Goal: Contribute content

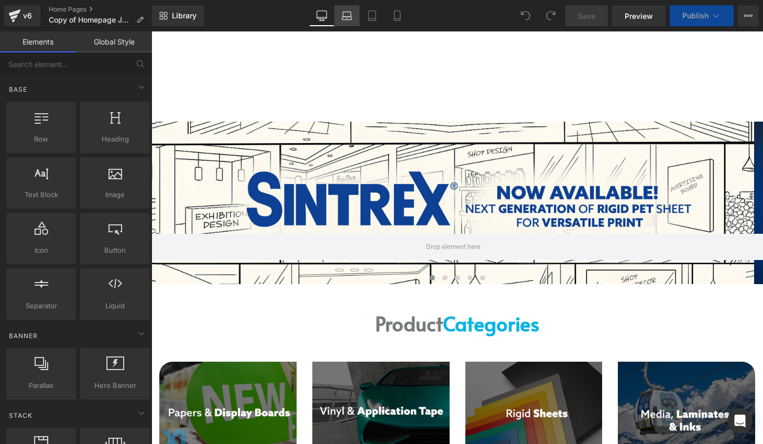
click at [349, 17] on icon at bounding box center [347, 18] width 10 height 3
click at [323, 15] on icon at bounding box center [321, 15] width 10 height 10
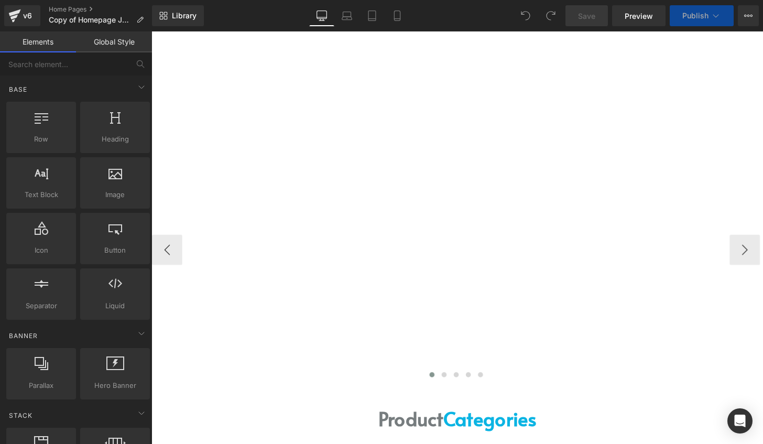
scroll to position [90, 0]
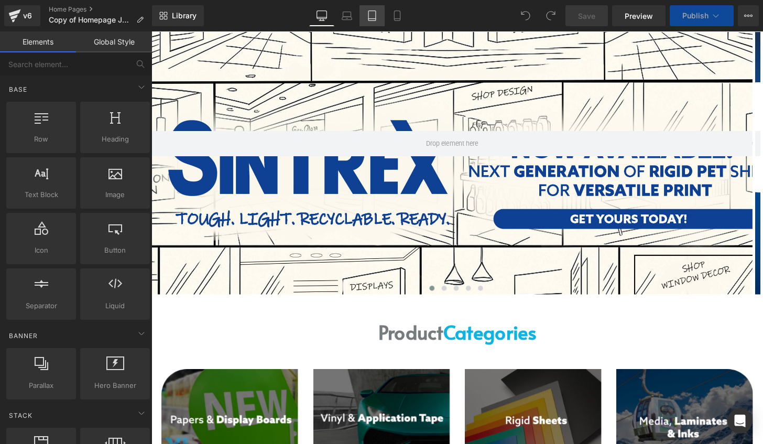
click at [368, 16] on icon at bounding box center [372, 15] width 10 height 10
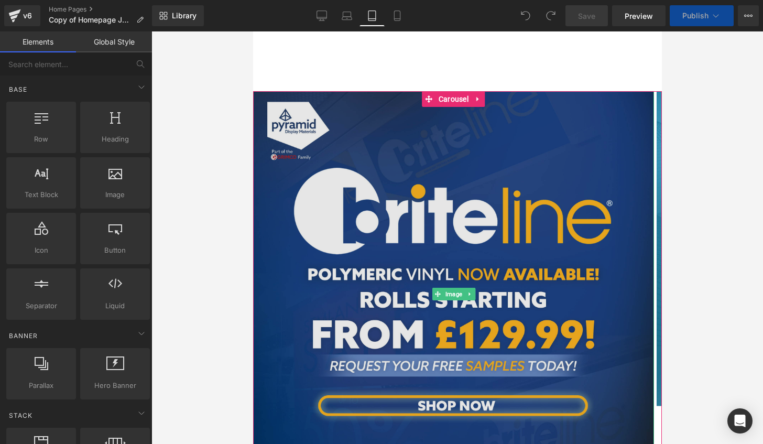
scroll to position [0, 0]
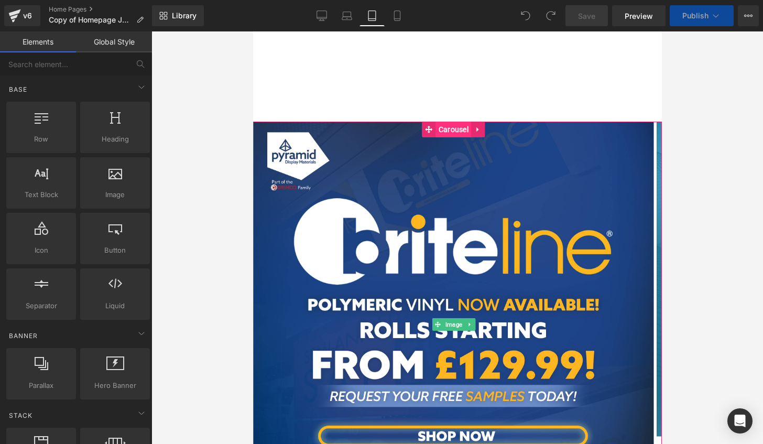
click at [454, 129] on span "Carousel" at bounding box center [452, 130] width 35 height 16
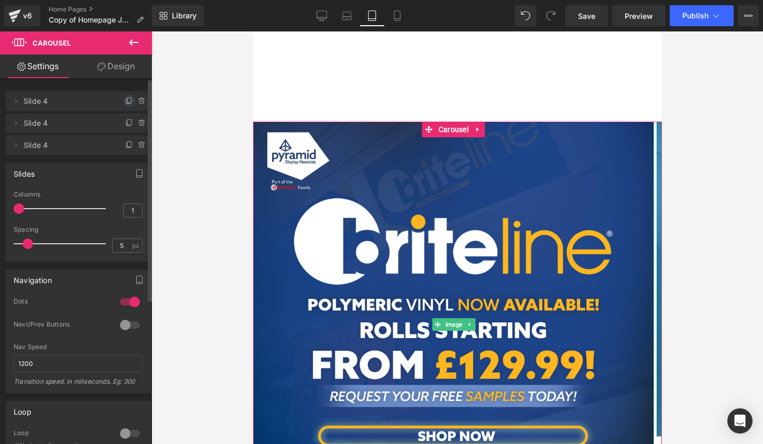
click at [123, 100] on span at bounding box center [129, 101] width 13 height 13
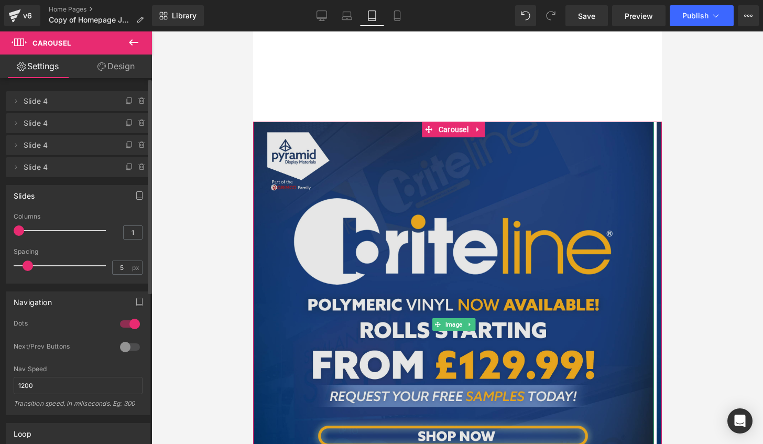
click at [438, 244] on img at bounding box center [452, 322] width 401 height 401
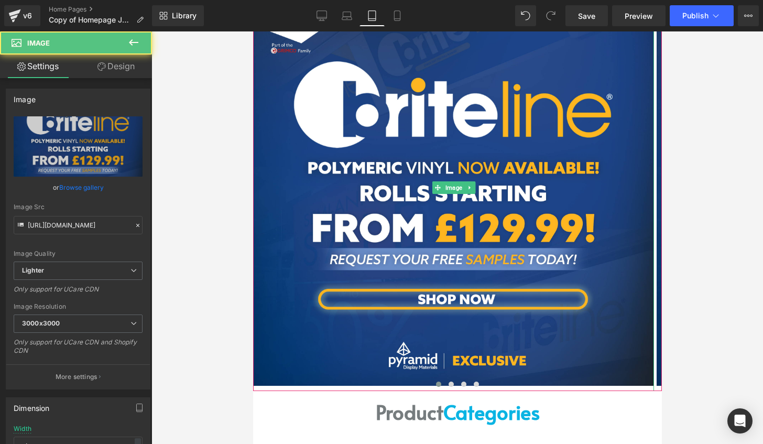
scroll to position [210, 0]
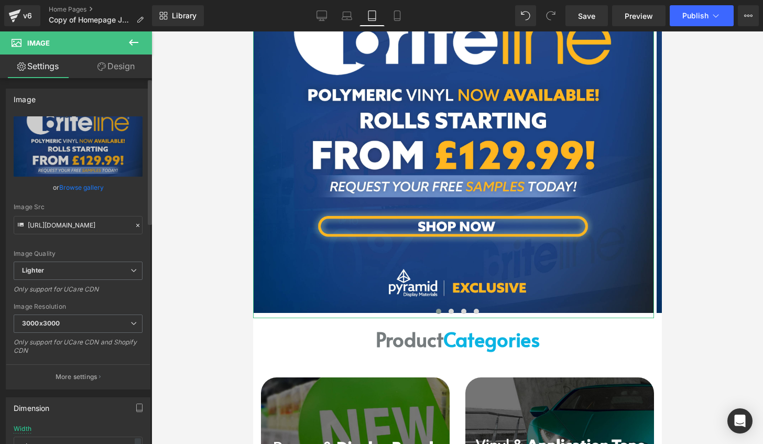
click at [89, 183] on link "Browse gallery" at bounding box center [81, 187] width 45 height 18
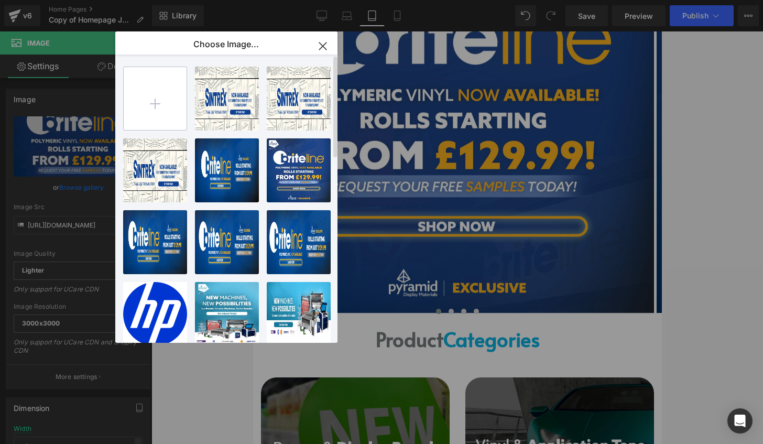
click at [158, 105] on input "file" at bounding box center [155, 98] width 63 height 63
type input "C:\fakepath\sintrex launch.jpg"
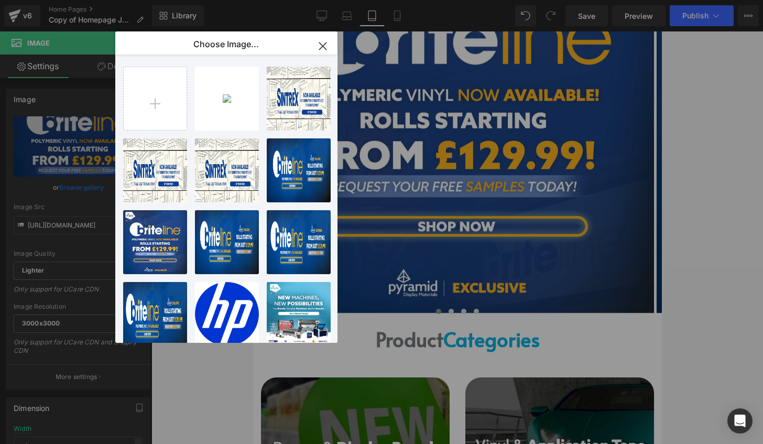
click at [0, 0] on div "sintrex...unch.jpg 1.92 MB" at bounding box center [0, 0] width 0 height 0
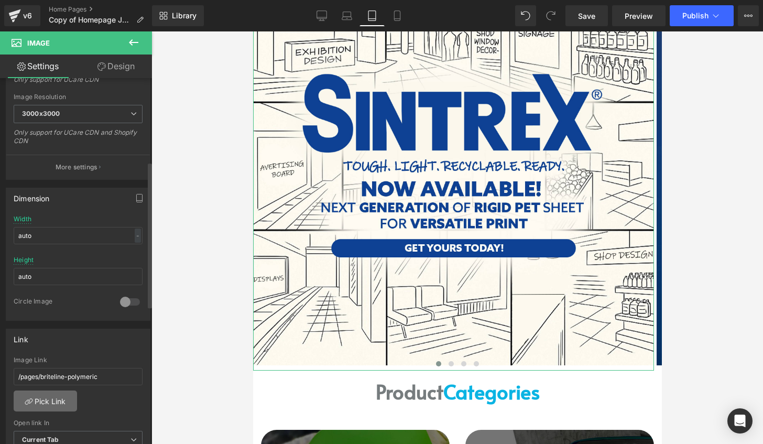
click at [56, 391] on link "Pick Link" at bounding box center [45, 400] width 63 height 21
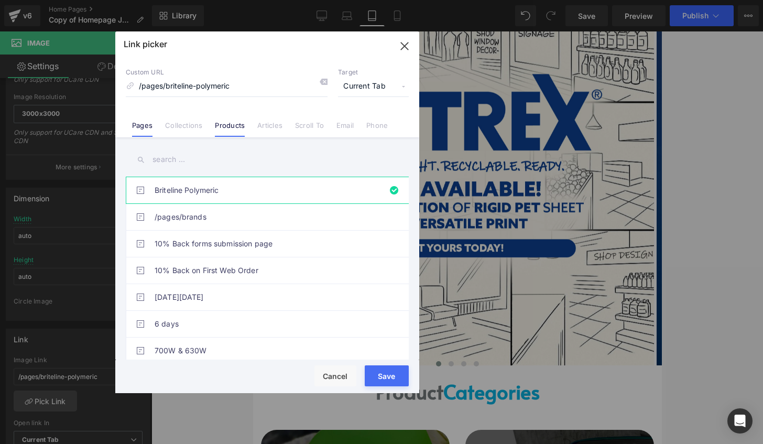
click at [220, 126] on link "Products" at bounding box center [230, 129] width 30 height 16
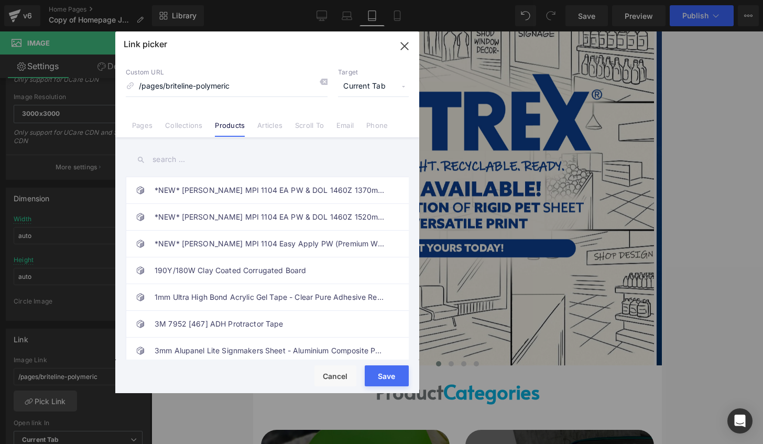
click at [181, 156] on input "text" at bounding box center [267, 160] width 283 height 24
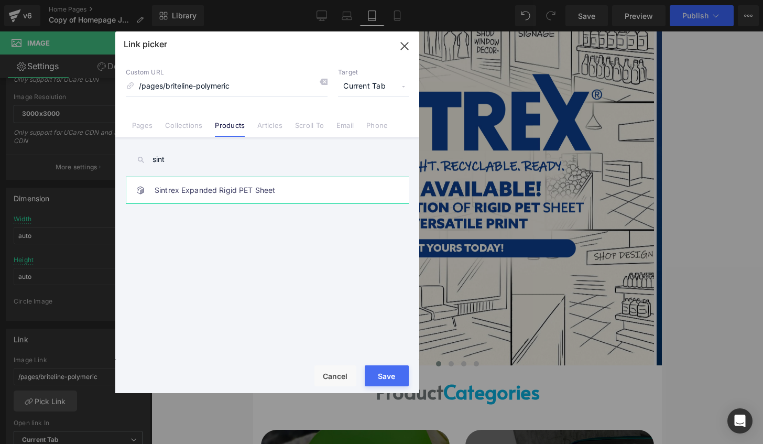
type input "sint"
click at [219, 192] on link "Sintrex Expanded Rigid PET Sheet" at bounding box center [270, 190] width 230 height 26
click at [391, 377] on button "Save" at bounding box center [387, 375] width 44 height 21
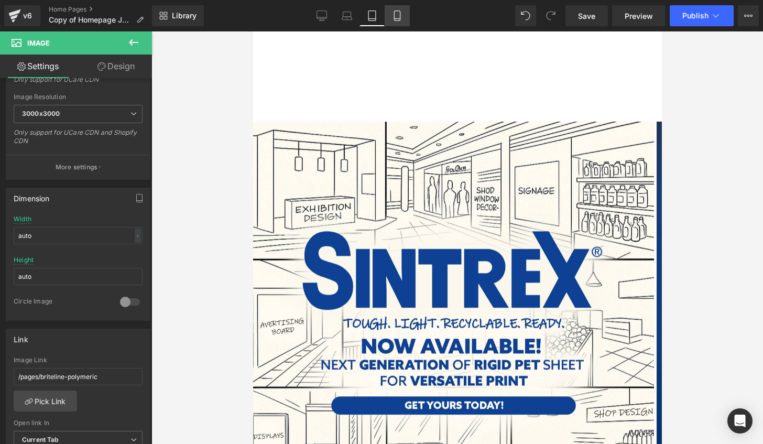
click at [399, 10] on link "Mobile" at bounding box center [396, 15] width 25 height 21
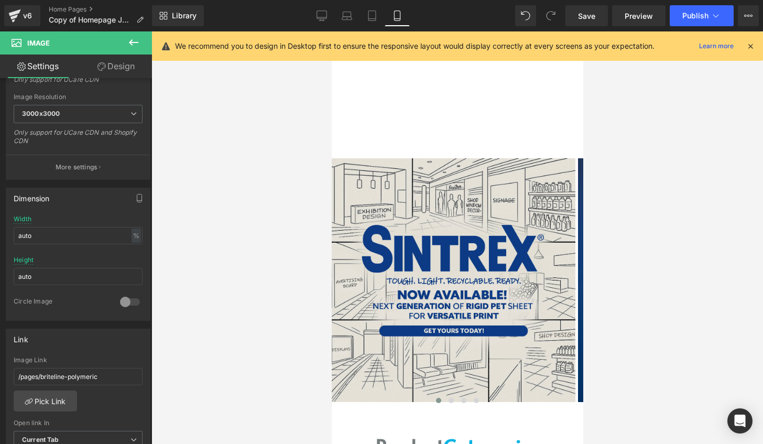
scroll to position [105, 0]
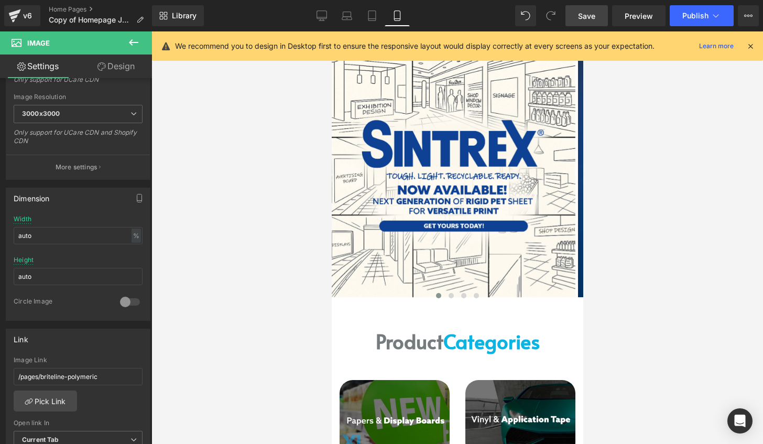
click at [595, 21] on link "Save" at bounding box center [586, 15] width 42 height 21
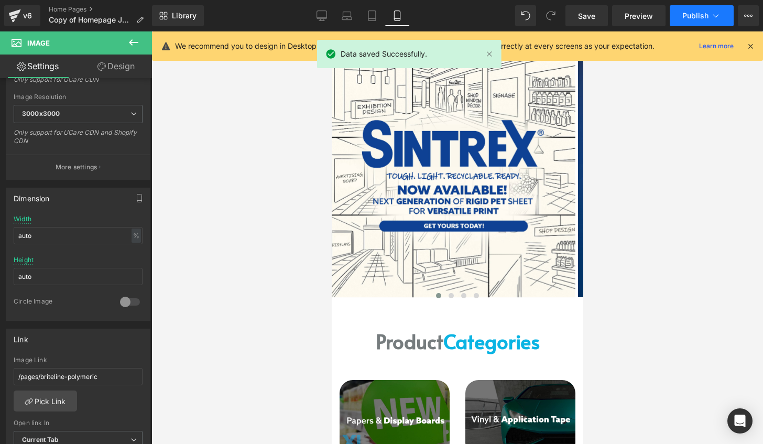
click at [721, 15] on button "Publish" at bounding box center [701, 15] width 64 height 21
click at [750, 16] on icon at bounding box center [748, 16] width 8 height 8
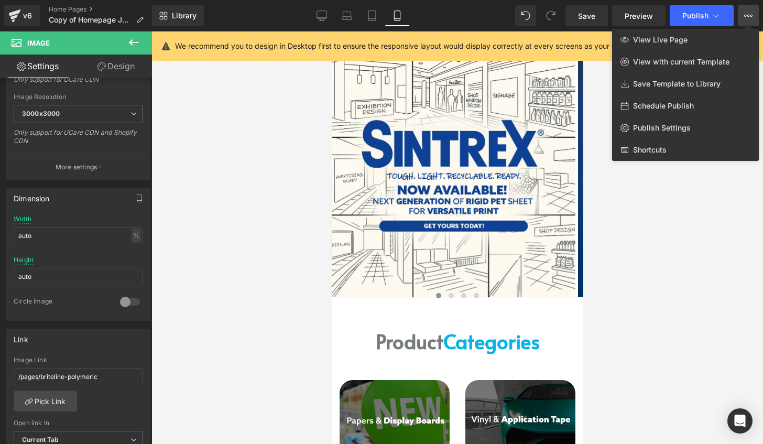
click at [697, 105] on div "Schedule Publish" at bounding box center [685, 106] width 147 height 22
select select
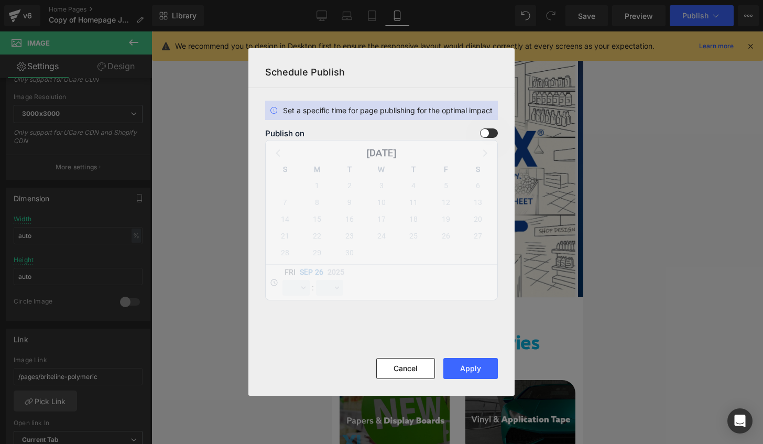
click at [490, 136] on span at bounding box center [489, 132] width 18 height 9
click at [0, 0] on input "checkbox" at bounding box center [0, 0] width 0 height 0
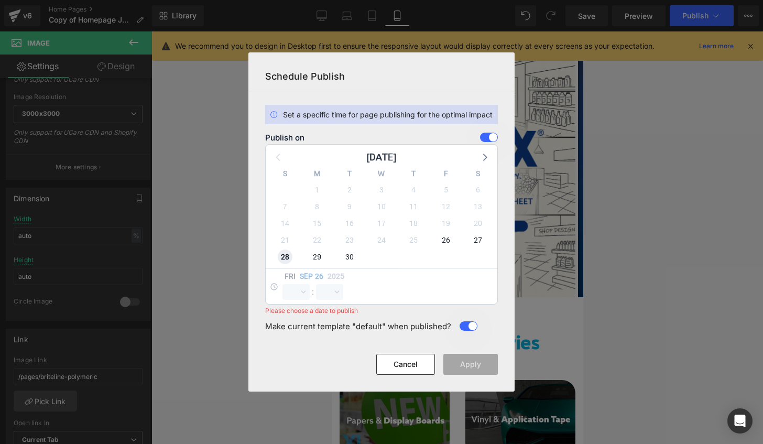
click at [284, 260] on span "28" at bounding box center [285, 256] width 15 height 15
click at [291, 296] on select "00 01 02 03 04 05 06 07 08 09 10 11 12 13 14 15 16 17 18 19 20 21 22 23" at bounding box center [295, 292] width 27 height 16
select select "8"
click at [282, 284] on select "00 01 02 03 04 05 06 07 08 09 10 11 12 13 14 15 16 17 18 19 20 21 22 23" at bounding box center [295, 292] width 27 height 16
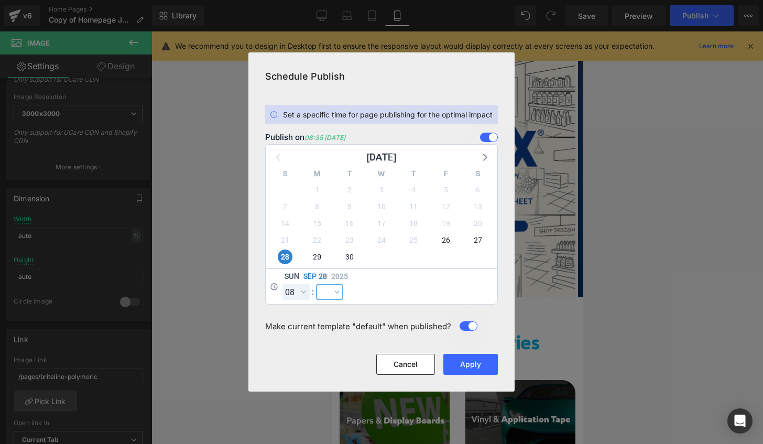
click at [329, 288] on select "00 01 02 03 04 05 06 07 08 09 10 11 12 13 14 15 16 17 18 19 20 21 22 23 24 25 2…" at bounding box center [329, 292] width 27 height 16
select select "0"
click at [316, 284] on select "00 01 02 03 04 05 06 07 08 09 10 11 12 13 14 15 16 17 18 19 20 21 22 23 24 25 2…" at bounding box center [329, 292] width 27 height 16
click at [467, 360] on button "Apply" at bounding box center [470, 364] width 54 height 21
click at [301, 296] on select "00 01 02 03 04 05 06 07 08 09 10 11 12 13 14 15 16 17 18 19 20 21 22 23" at bounding box center [295, 292] width 27 height 16
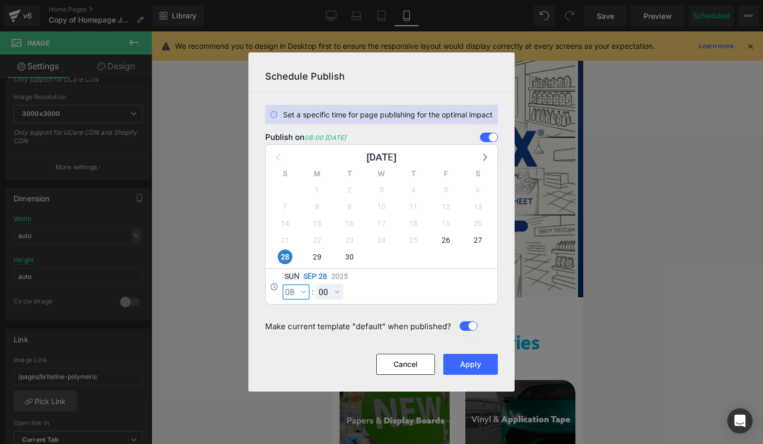
select select "7"
click at [282, 284] on select "00 01 02 03 04 05 06 07 08 09 10 11 12 13 14 15 16 17 18 19 20 21 22 23" at bounding box center [295, 292] width 27 height 16
click at [473, 361] on button "Apply" at bounding box center [470, 364] width 54 height 21
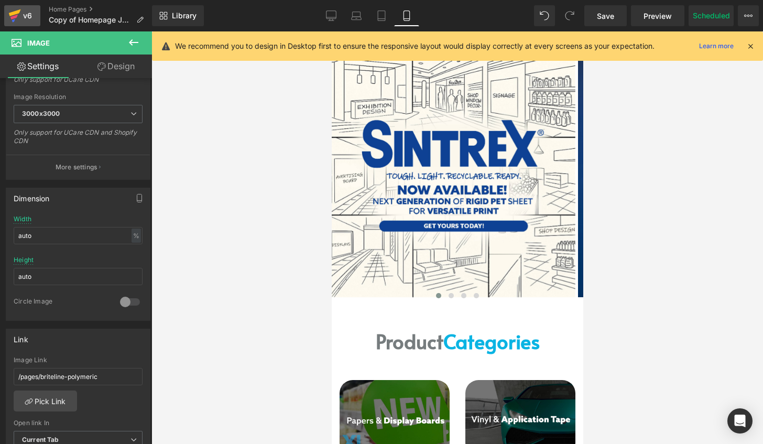
click at [19, 18] on icon at bounding box center [14, 16] width 13 height 26
